Goal: Transaction & Acquisition: Register for event/course

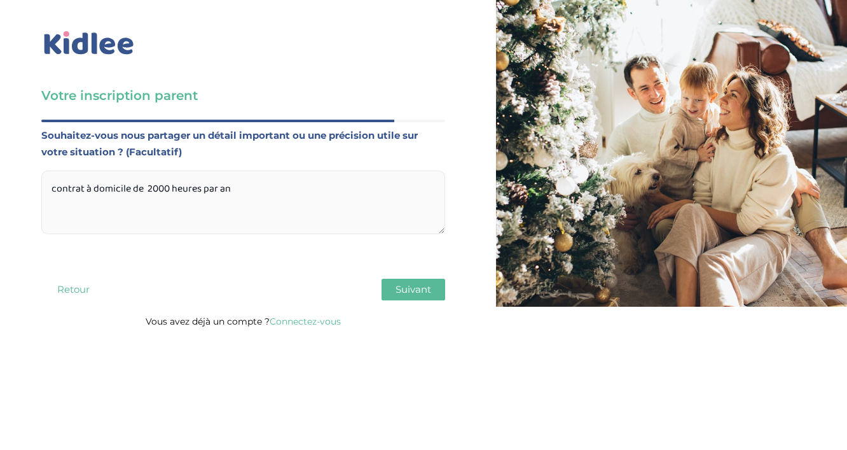
click at [160, 189] on textarea "contrat à domicile de 2000 heures par an" at bounding box center [243, 202] width 404 height 64
click at [276, 198] on textarea "contrat à domicile de 2100 heures par an" at bounding box center [243, 202] width 404 height 64
type textarea "contrat à domicile de 2100 heures par an salaire brut 31,5 k 5 semaines CP"
click at [397, 284] on span "Suivant" at bounding box center [413, 289] width 36 height 12
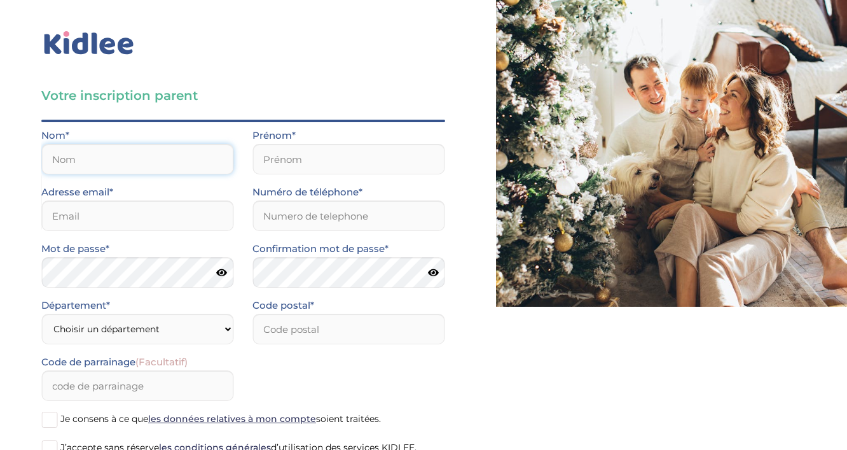
click at [60, 150] on input "text" at bounding box center [137, 159] width 192 height 31
type input "labory"
click at [67, 212] on input "email" at bounding box center [137, 215] width 192 height 31
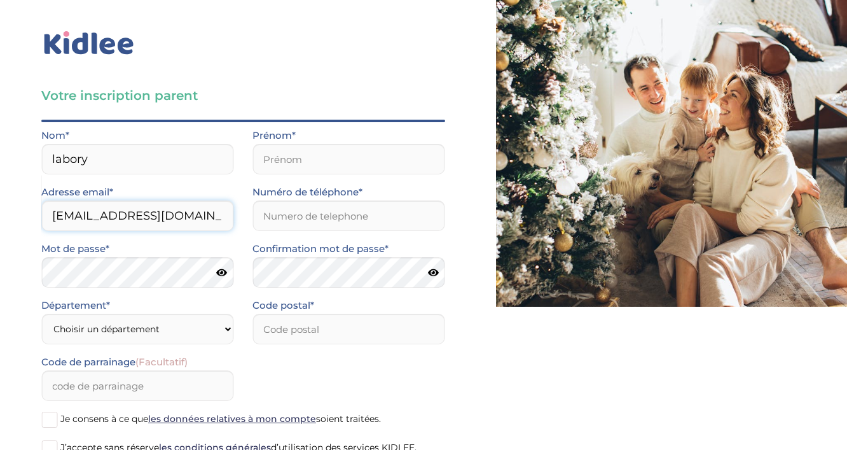
scroll to position [0, 0]
type input "[EMAIL_ADDRESS][DOMAIN_NAME]"
click at [92, 329] on select "Choisir un département [GEOGRAPHIC_DATA] (75) [GEOGRAPHIC_DATA] (92) [GEOGRAPHI…" at bounding box center [137, 328] width 192 height 31
select select "0"
click at [41, 313] on select "Choisir un département [GEOGRAPHIC_DATA] (75) [GEOGRAPHIC_DATA] (92) [GEOGRAPHI…" at bounding box center [137, 328] width 192 height 31
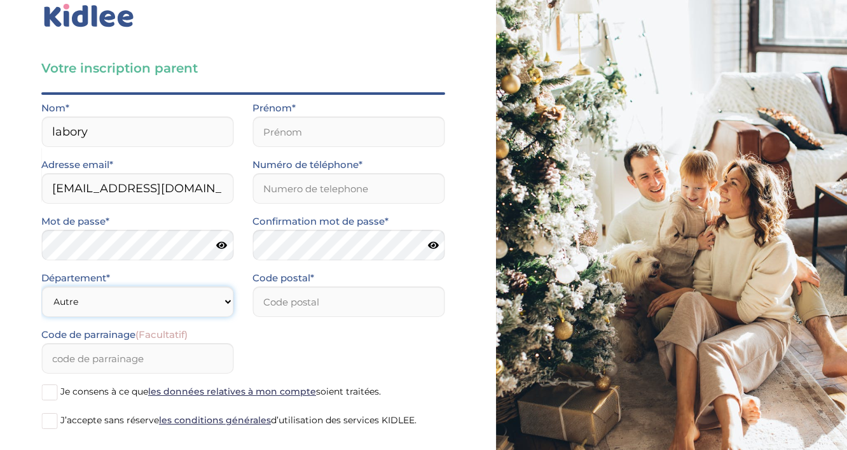
scroll to position [32, 0]
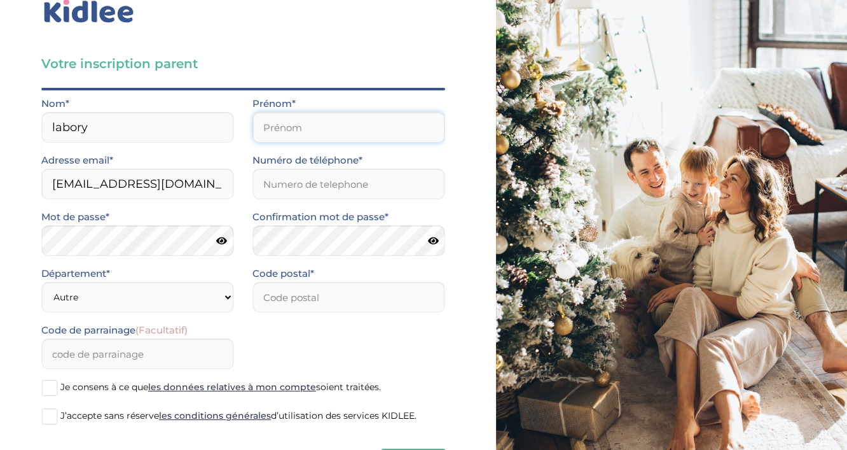
click at [341, 132] on input "text" at bounding box center [348, 127] width 192 height 31
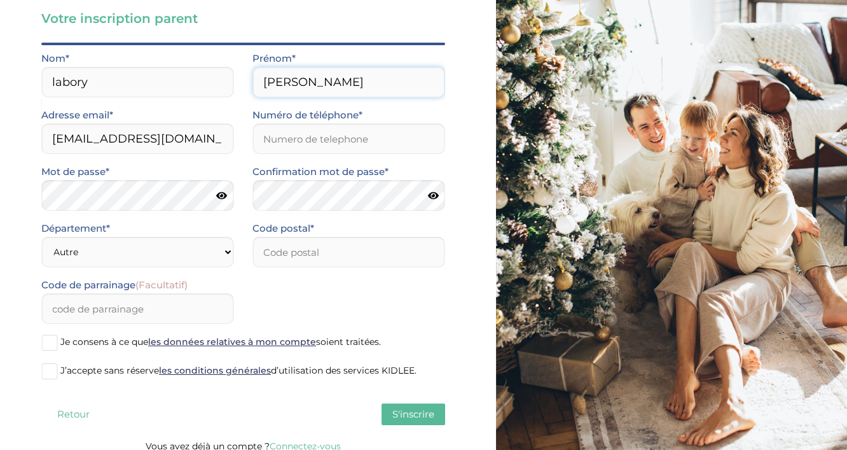
scroll to position [76, 0]
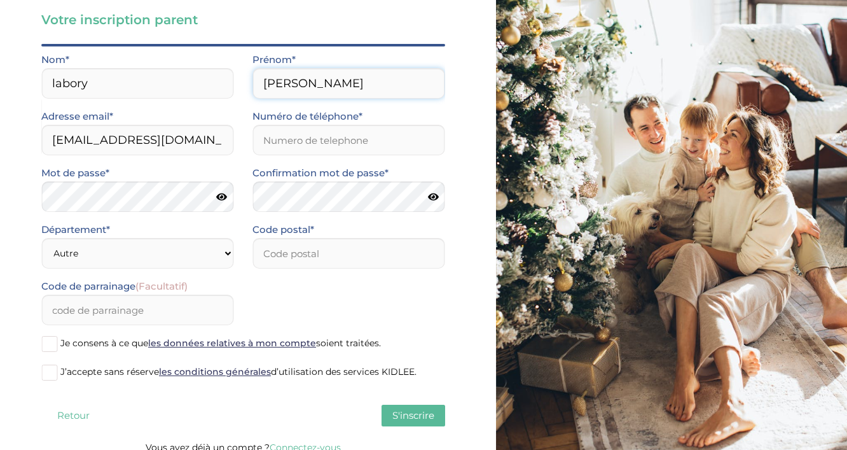
type input "[PERSON_NAME]"
click at [340, 135] on input "Numéro de téléphone*" at bounding box center [348, 140] width 192 height 31
type input "0672160026"
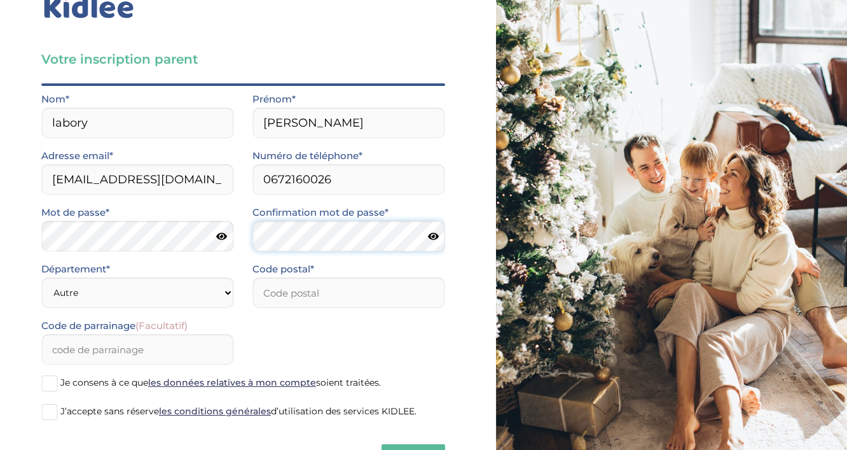
scroll to position [37, 0]
click at [289, 294] on div "Code postal*" at bounding box center [348, 283] width 192 height 47
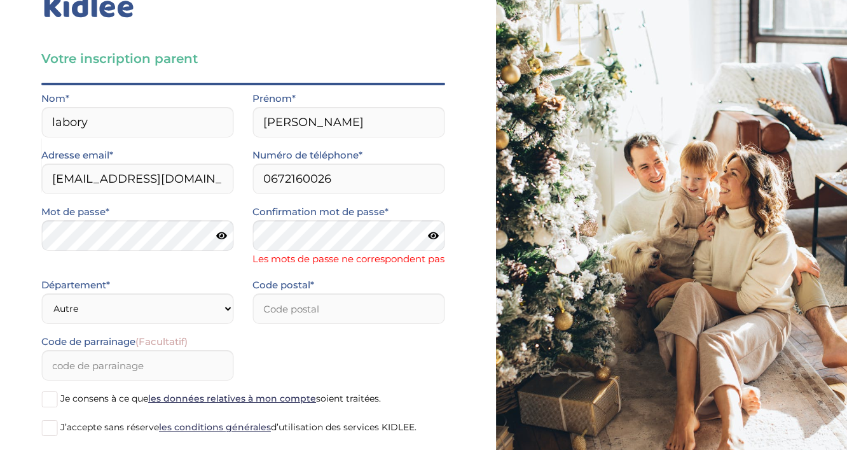
drag, startPoint x: 437, startPoint y: 237, endPoint x: 430, endPoint y: 238, distance: 7.1
click at [437, 237] on icon at bounding box center [433, 236] width 11 height 10
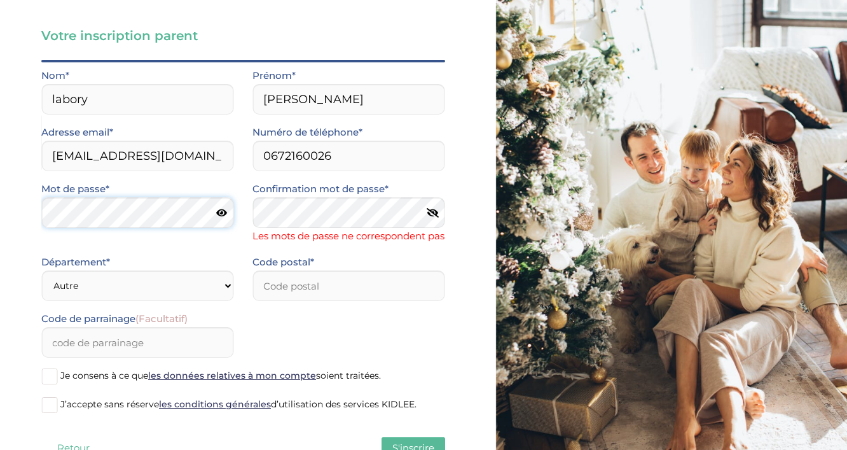
scroll to position [61, 0]
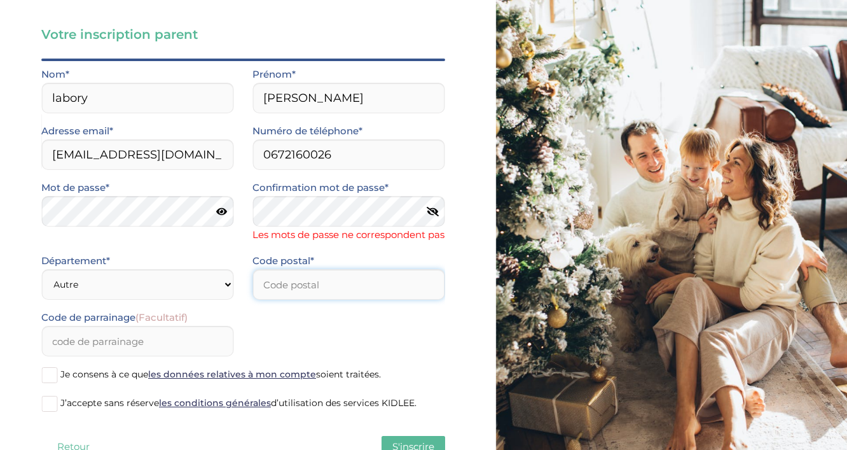
click at [292, 299] on input "number" at bounding box center [348, 284] width 192 height 31
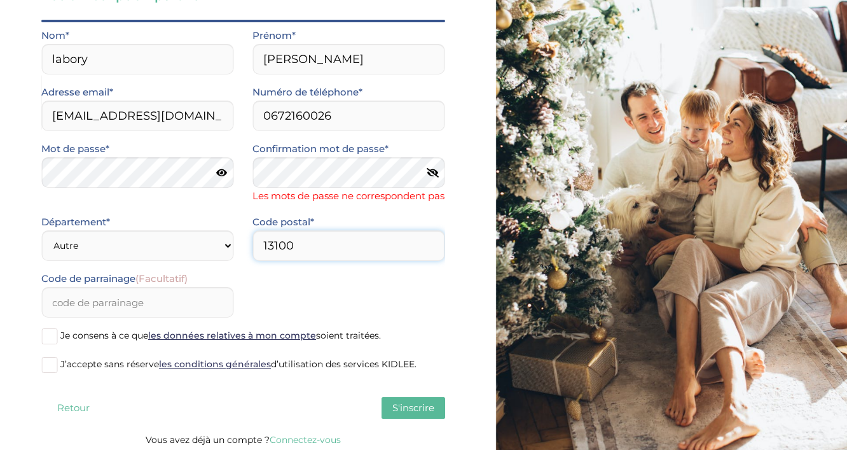
scroll to position [97, 0]
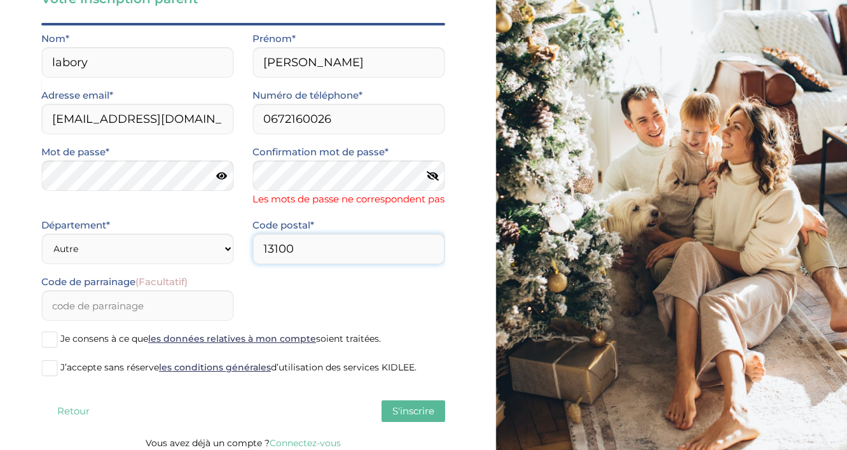
type input "13100"
click at [54, 376] on span at bounding box center [49, 368] width 16 height 16
click at [0, 0] on input "J’accepte sans réserve les conditions générales d’utilisation des services KIDL…" at bounding box center [0, 0] width 0 height 0
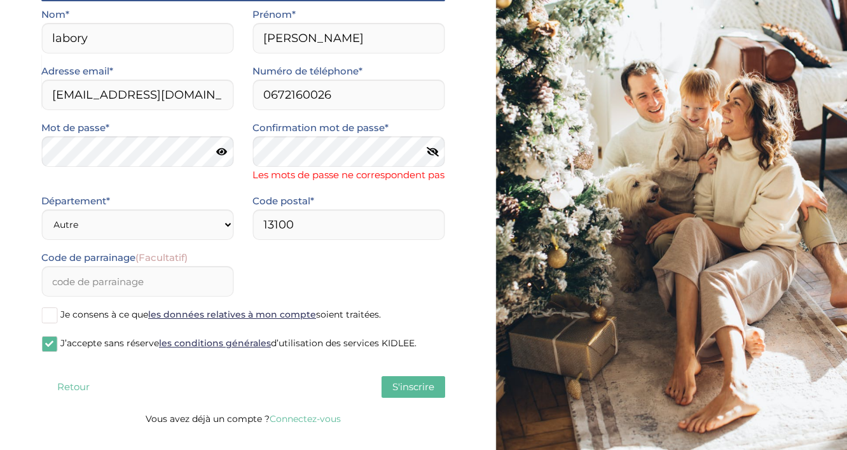
click at [223, 152] on icon at bounding box center [221, 152] width 11 height 10
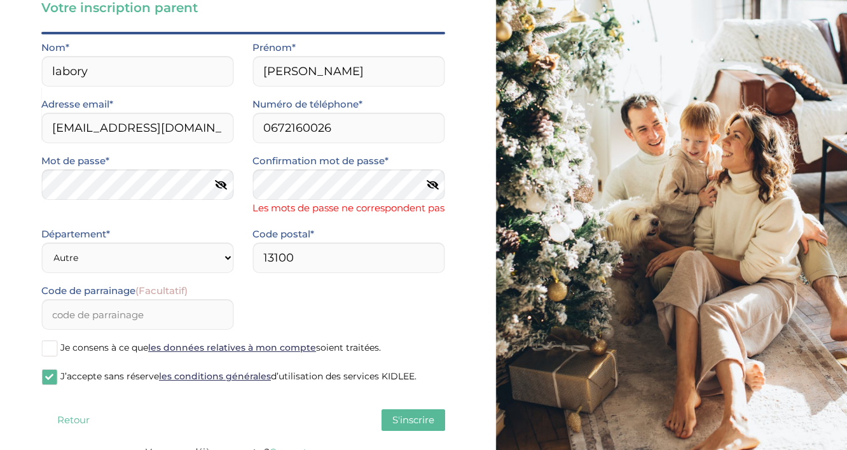
drag, startPoint x: 426, startPoint y: 336, endPoint x: 431, endPoint y: 361, distance: 25.3
click at [426, 339] on label "Je consens à ce que les données relatives à mon compte soient traitées." at bounding box center [243, 348] width 404 height 19
click at [0, 0] on input "Je consens à ce que les données relatives à mon compte soient traitées." at bounding box center [0, 0] width 0 height 0
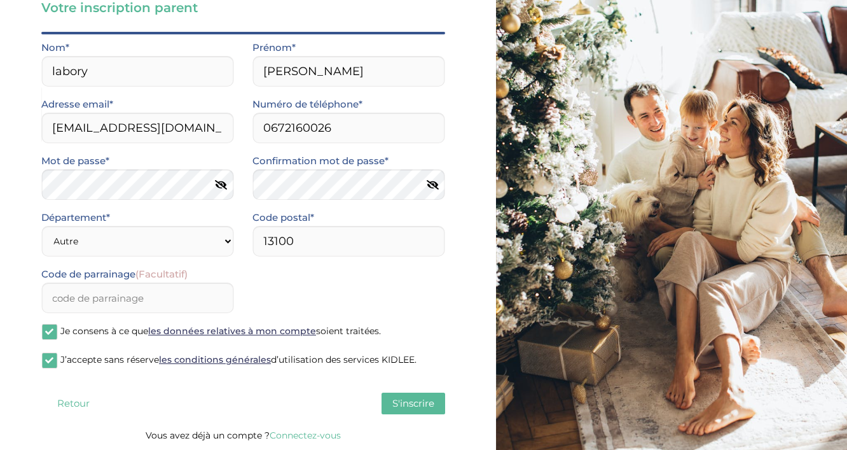
click at [425, 402] on span "S'inscrire" at bounding box center [413, 403] width 42 height 12
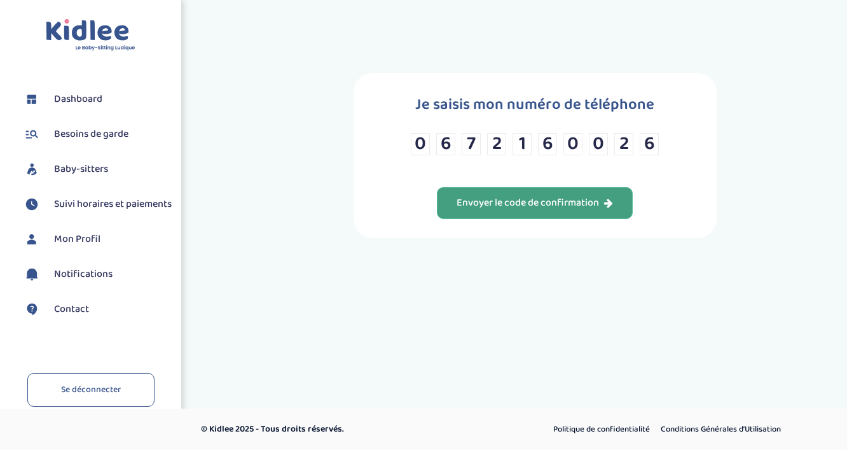
click at [529, 203] on div "Envoyer le code de confirmation" at bounding box center [535, 203] width 156 height 15
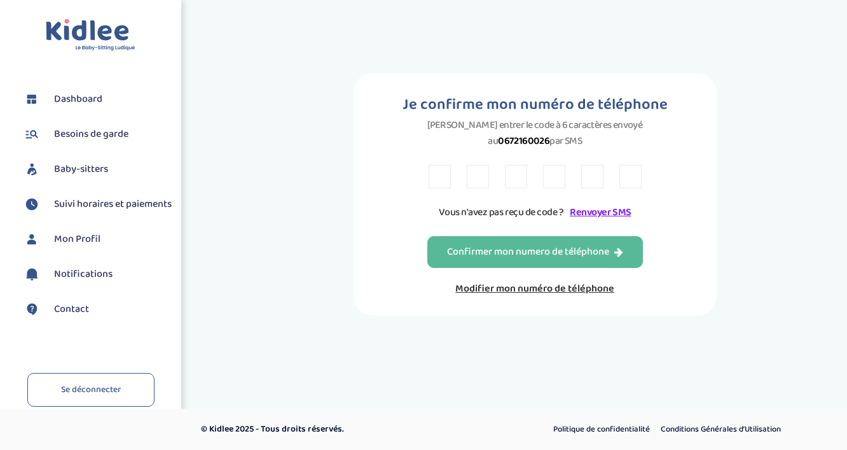
click at [412, 164] on div "Je confirme mon numéro de téléphone Veuillez entrer le code à 6 caractères envo…" at bounding box center [535, 194] width 363 height 242
click at [427, 160] on div "Je confirme mon numéro de téléphone Veuillez entrer le code à 6 caractères envo…" at bounding box center [535, 194] width 363 height 242
click at [434, 165] on input "text" at bounding box center [440, 177] width 22 height 24
type input "E"
type input "K"
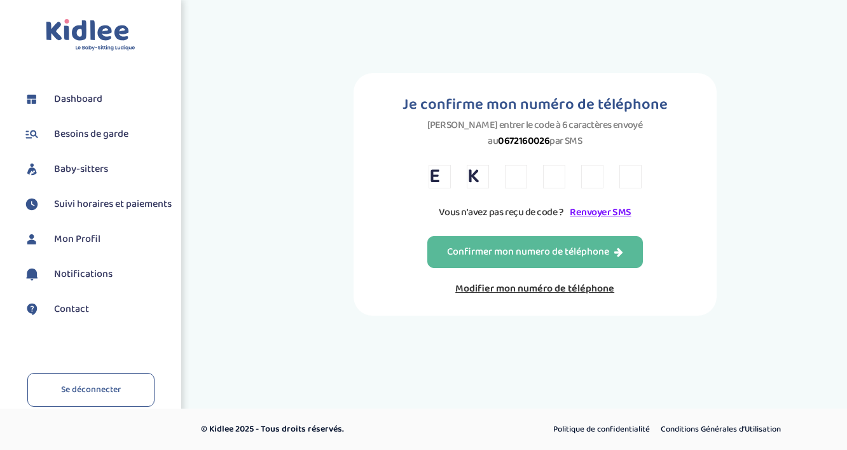
type input "6"
type input "X"
type input "5"
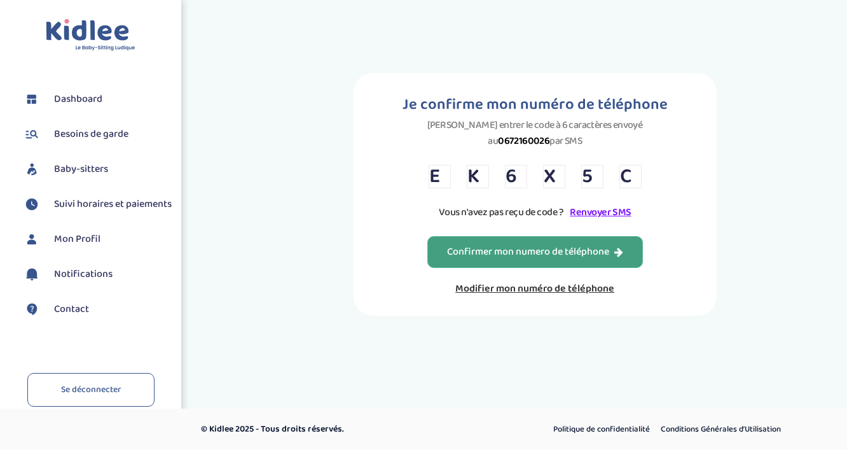
type input "C"
click at [512, 245] on div "Confirmer mon numero de téléphone" at bounding box center [535, 252] width 176 height 15
